Goal: Task Accomplishment & Management: Use online tool/utility

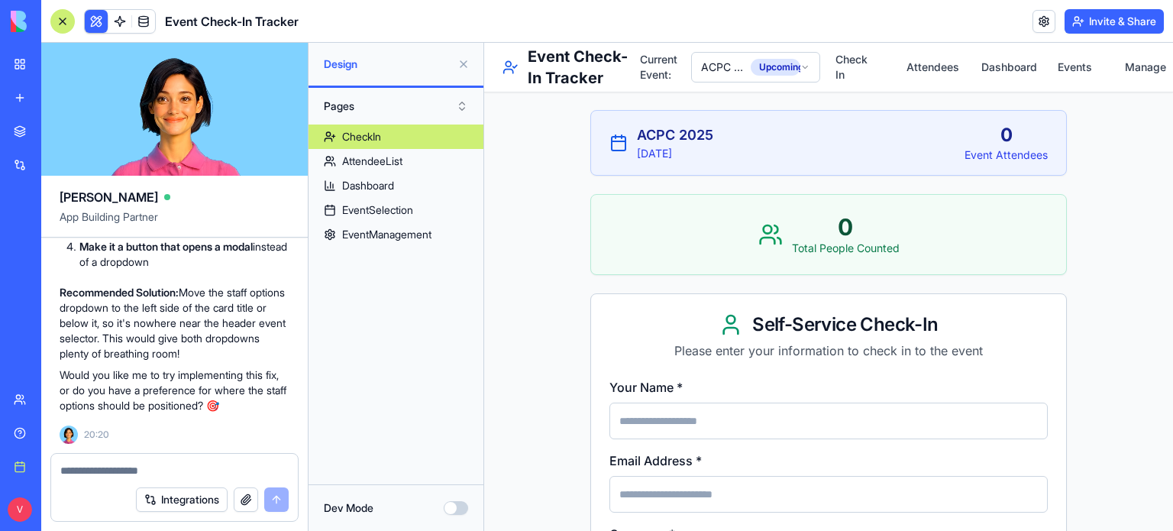
scroll to position [13952, 0]
click at [205, 463] on textarea at bounding box center [174, 470] width 228 height 15
click at [183, 476] on textarea at bounding box center [174, 470] width 228 height 15
click at [183, 467] on textarea at bounding box center [174, 470] width 228 height 15
type textarea "**********"
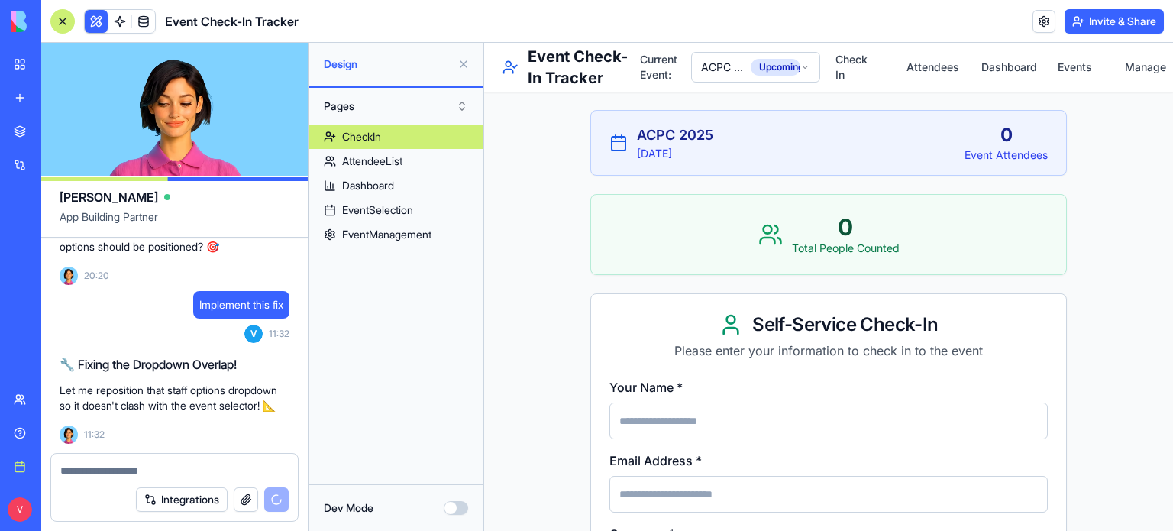
scroll to position [14153, 0]
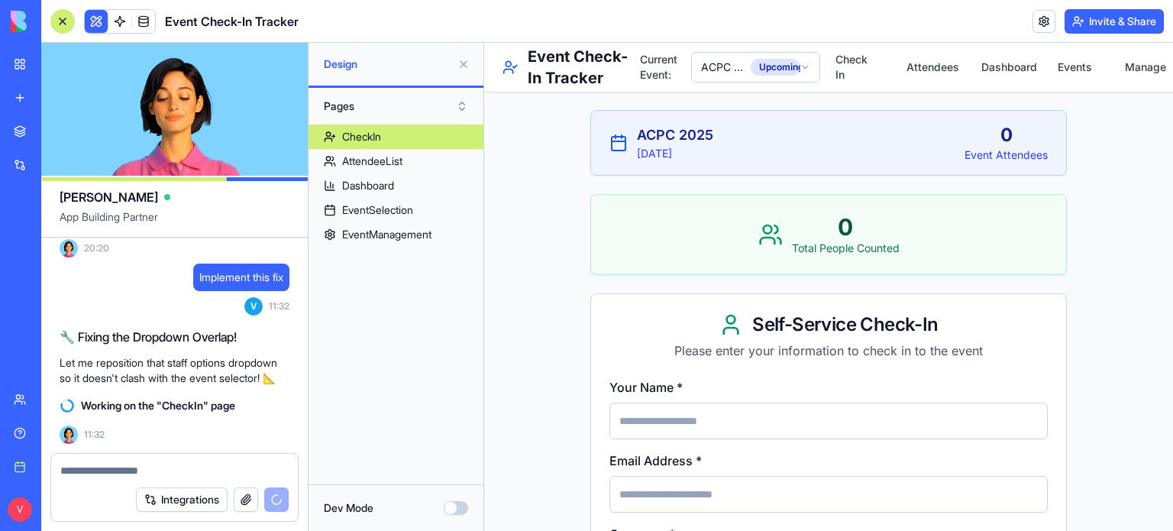
click at [521, 370] on main "ACPC 2025 [DATE] 0 Event Attendees 0 Total People Counted Self-Service Check-In…" at bounding box center [828, 515] width 689 height 945
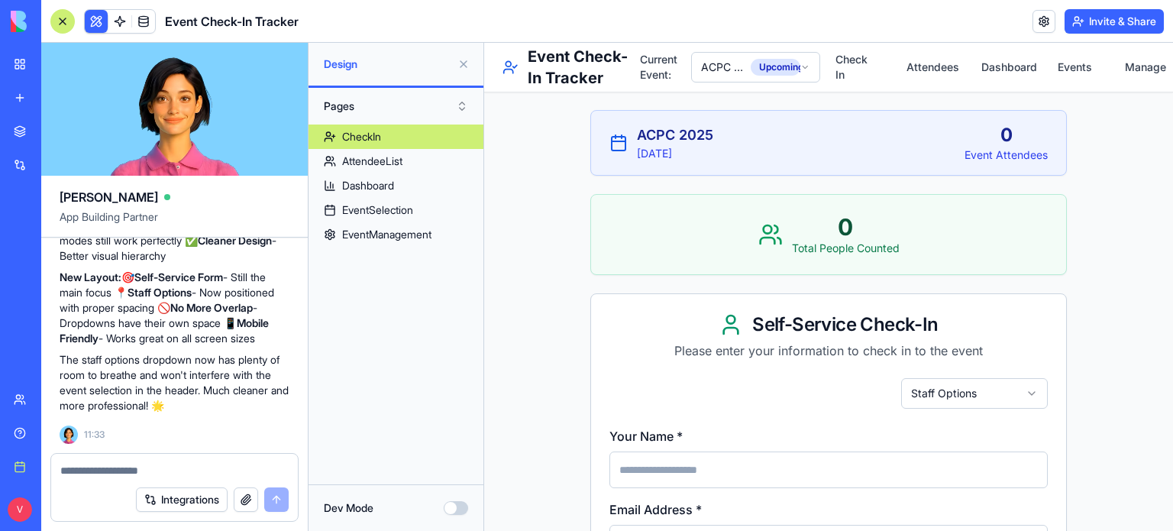
scroll to position [14560, 0]
click at [229, 391] on p "The staff options dropdown now has plenty of room to breathe and won't interfer…" at bounding box center [175, 382] width 230 height 61
click at [199, 460] on div at bounding box center [174, 466] width 247 height 24
click at [163, 467] on textarea at bounding box center [174, 470] width 229 height 15
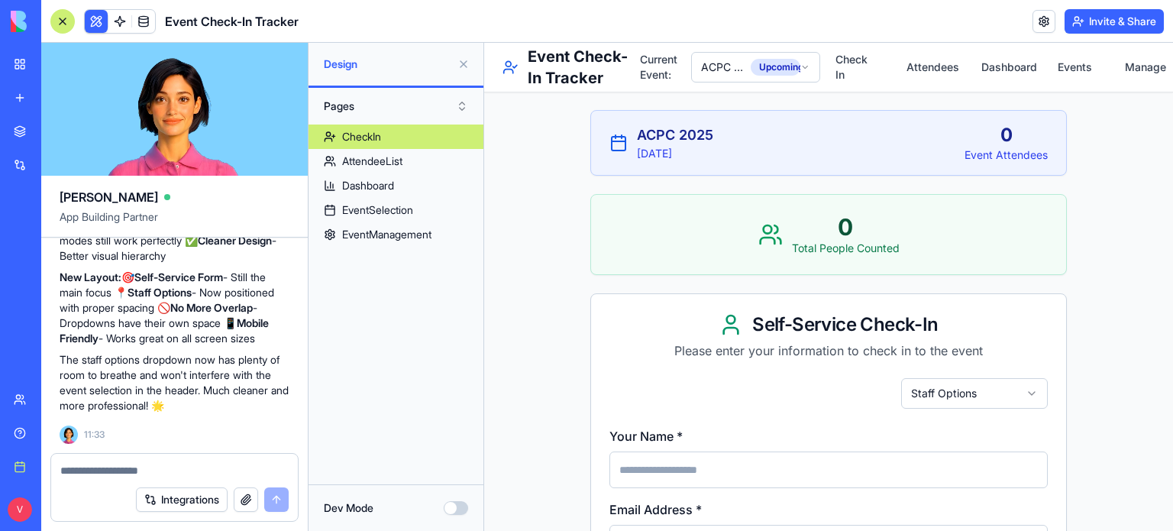
click at [163, 465] on textarea at bounding box center [174, 470] width 229 height 15
click at [157, 472] on textarea at bounding box center [174, 470] width 229 height 15
